Goal: Information Seeking & Learning: Check status

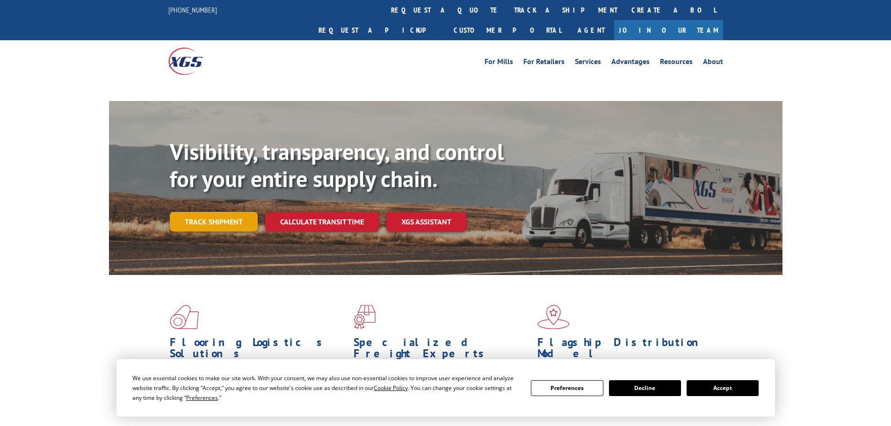
click at [224, 212] on link "Track shipment" at bounding box center [214, 222] width 88 height 20
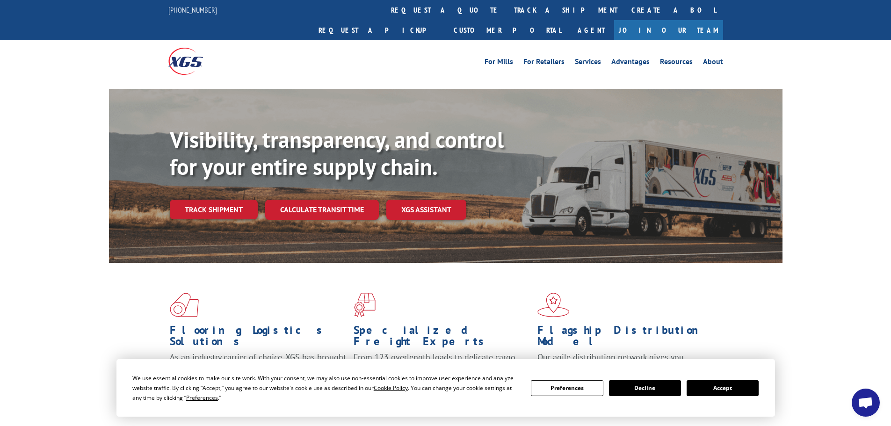
click at [706, 388] on button "Accept" at bounding box center [723, 388] width 72 height 16
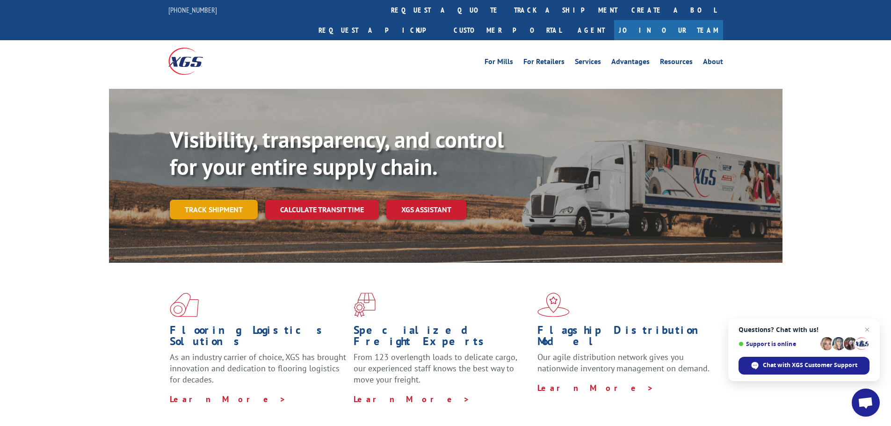
drag, startPoint x: 198, startPoint y: 185, endPoint x: 238, endPoint y: 168, distance: 43.4
click at [199, 200] on link "Track shipment" at bounding box center [214, 210] width 88 height 20
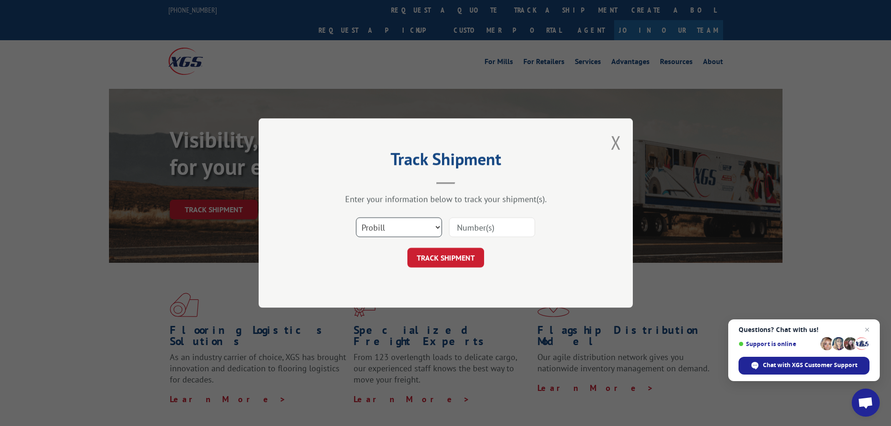
click at [423, 221] on select "Select category... Probill BOL PO" at bounding box center [399, 228] width 86 height 20
select select "po"
click at [356, 218] on select "Select category... Probill BOL PO" at bounding box center [399, 228] width 86 height 20
paste input "40532306"
type input "40532306"
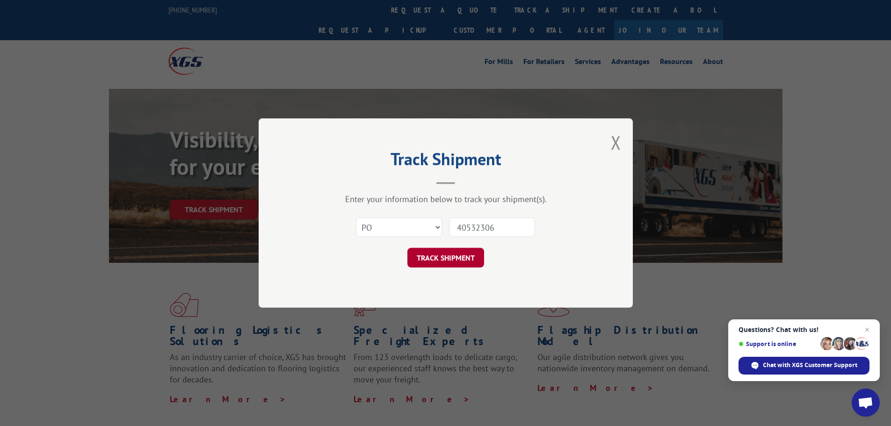
click at [447, 255] on button "TRACK SHIPMENT" at bounding box center [446, 258] width 77 height 20
